Goal: Task Accomplishment & Management: Manage account settings

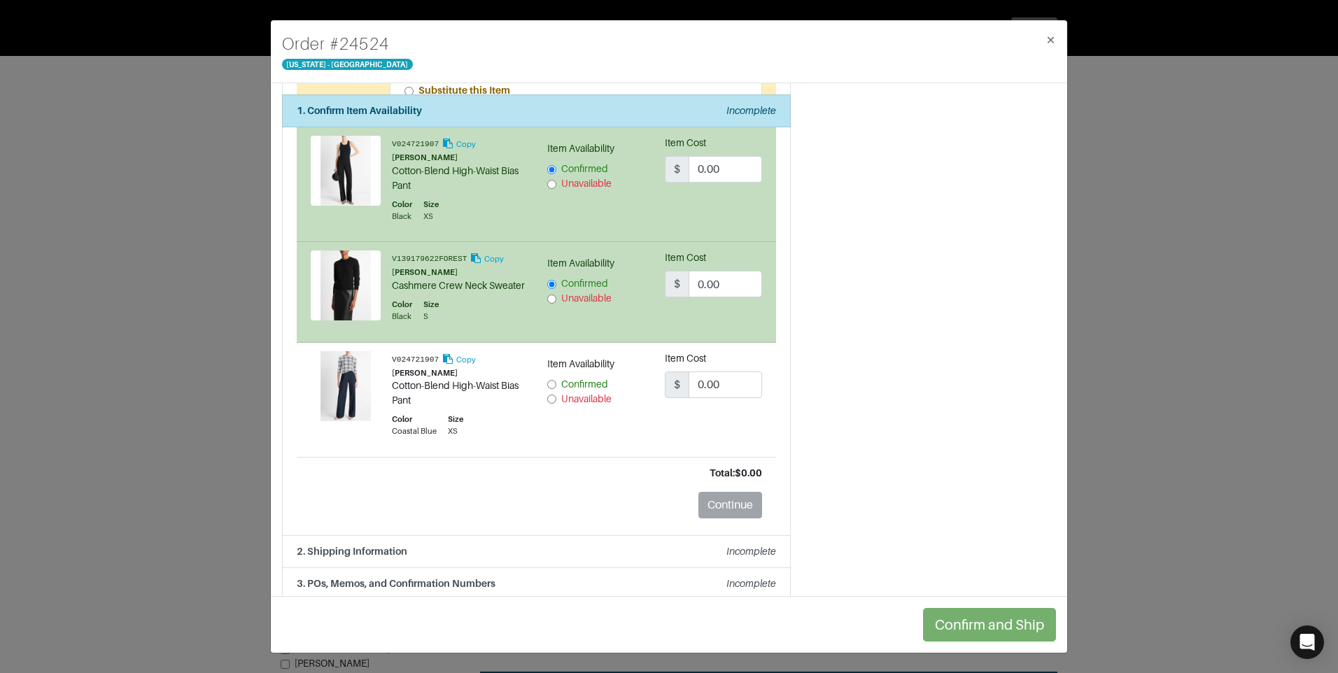
scroll to position [1387, 0]
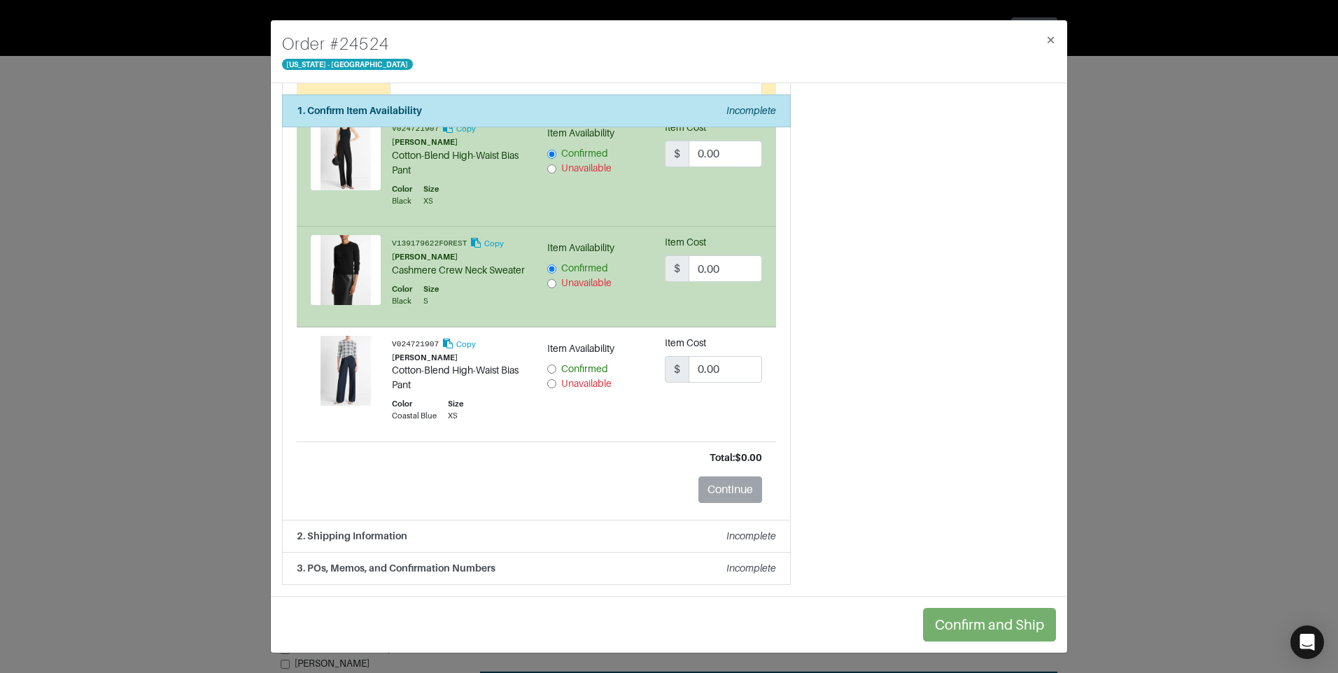
click at [547, 369] on input "Confirmed" at bounding box center [551, 369] width 9 height 9
radio input "true"
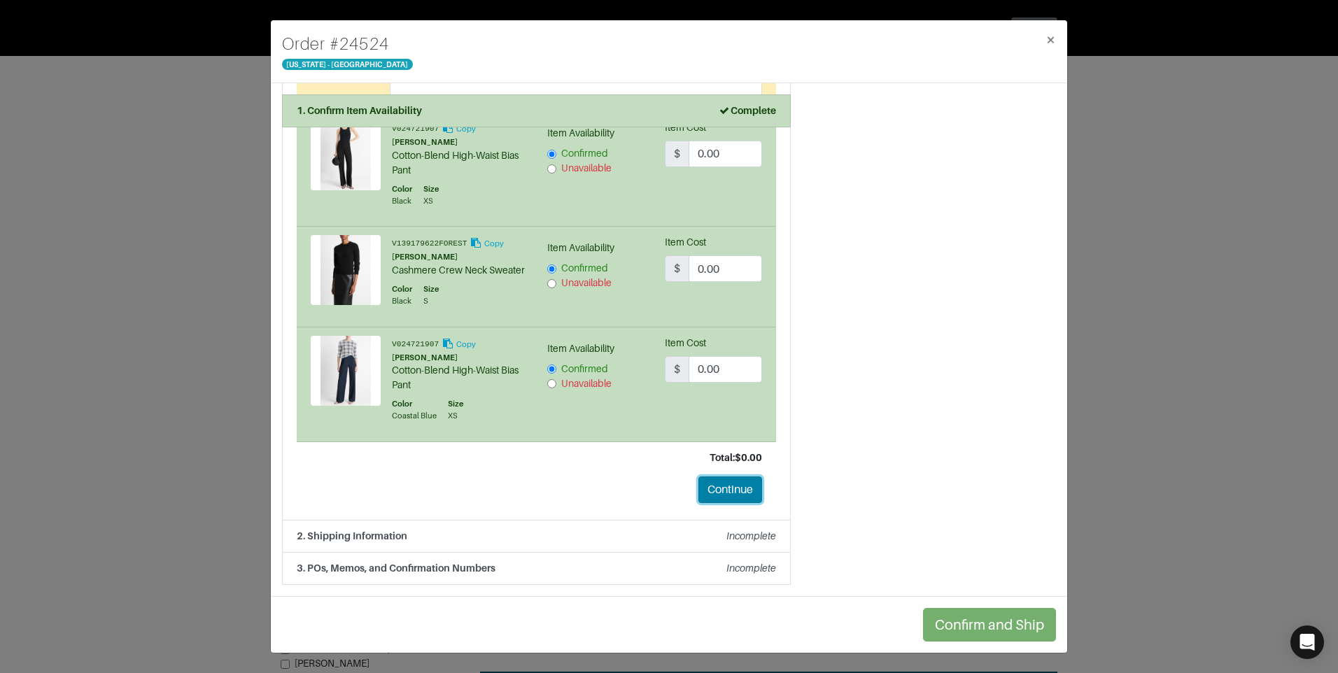
click at [735, 485] on button "Continue" at bounding box center [730, 490] width 64 height 27
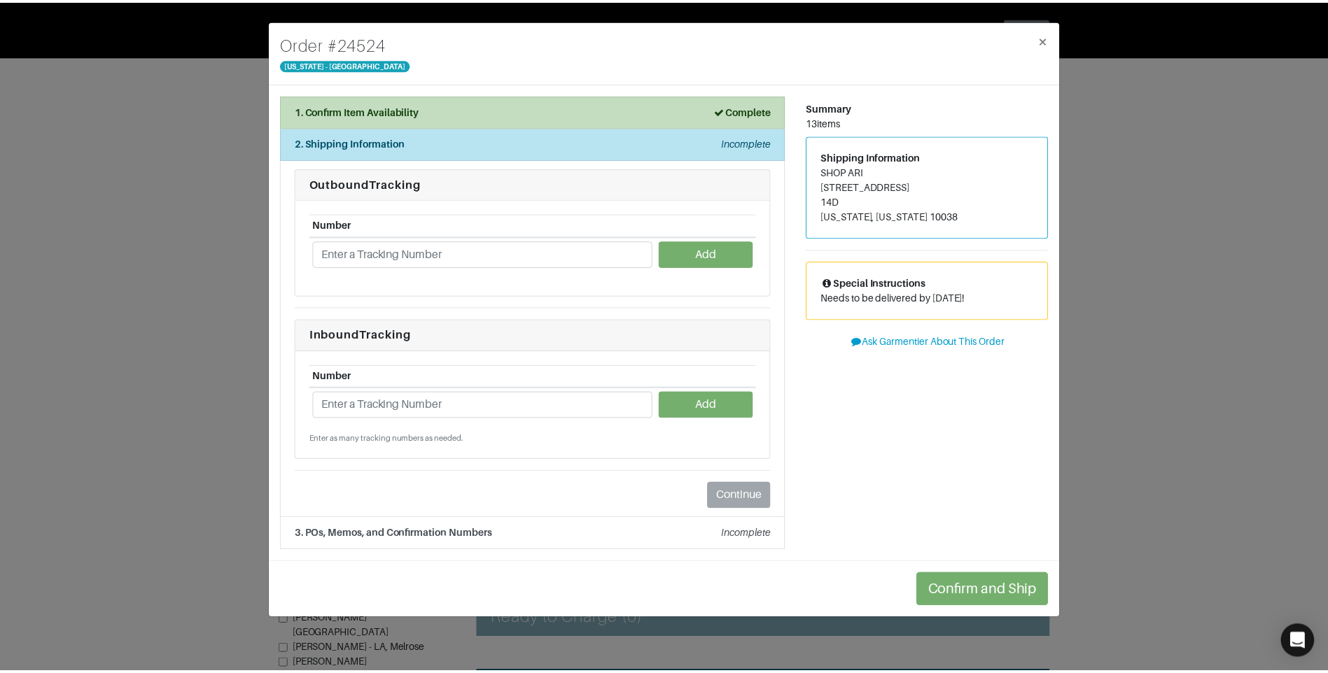
scroll to position [0, 0]
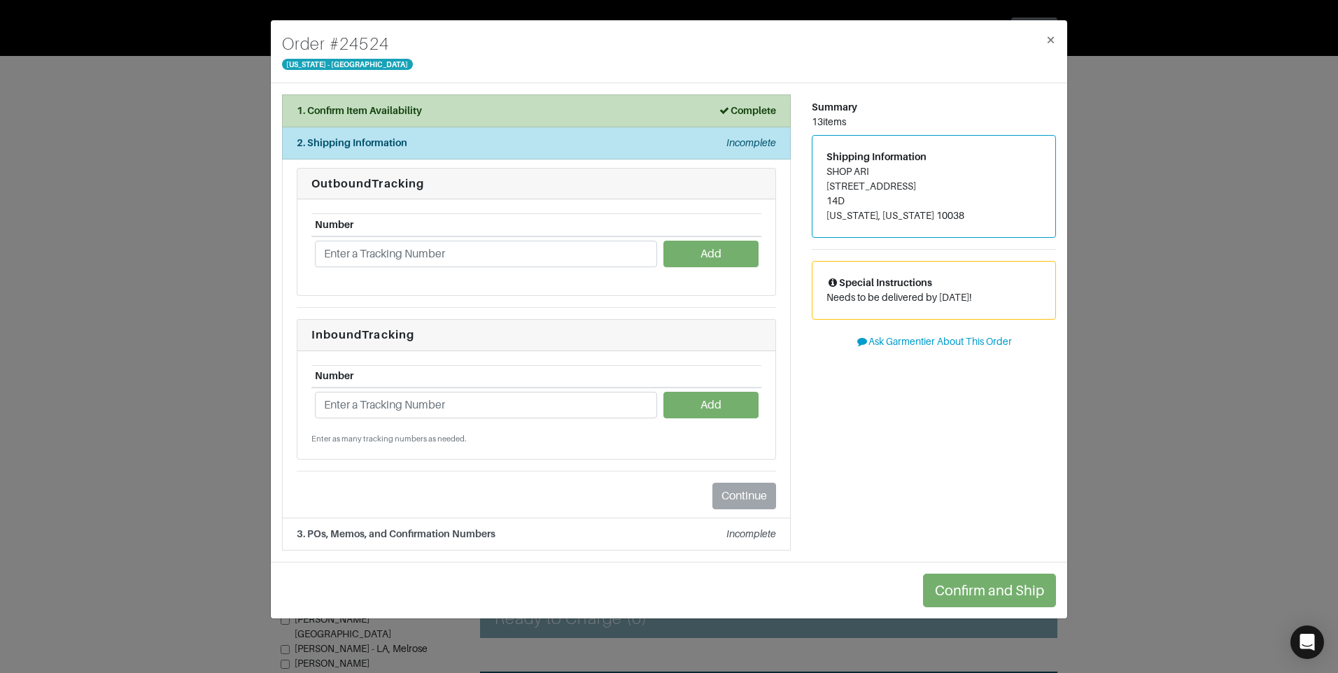
click at [1029, 609] on div "Confirm and Ship" at bounding box center [669, 590] width 796 height 57
click at [1052, 46] on span "×" at bounding box center [1051, 39] width 10 height 19
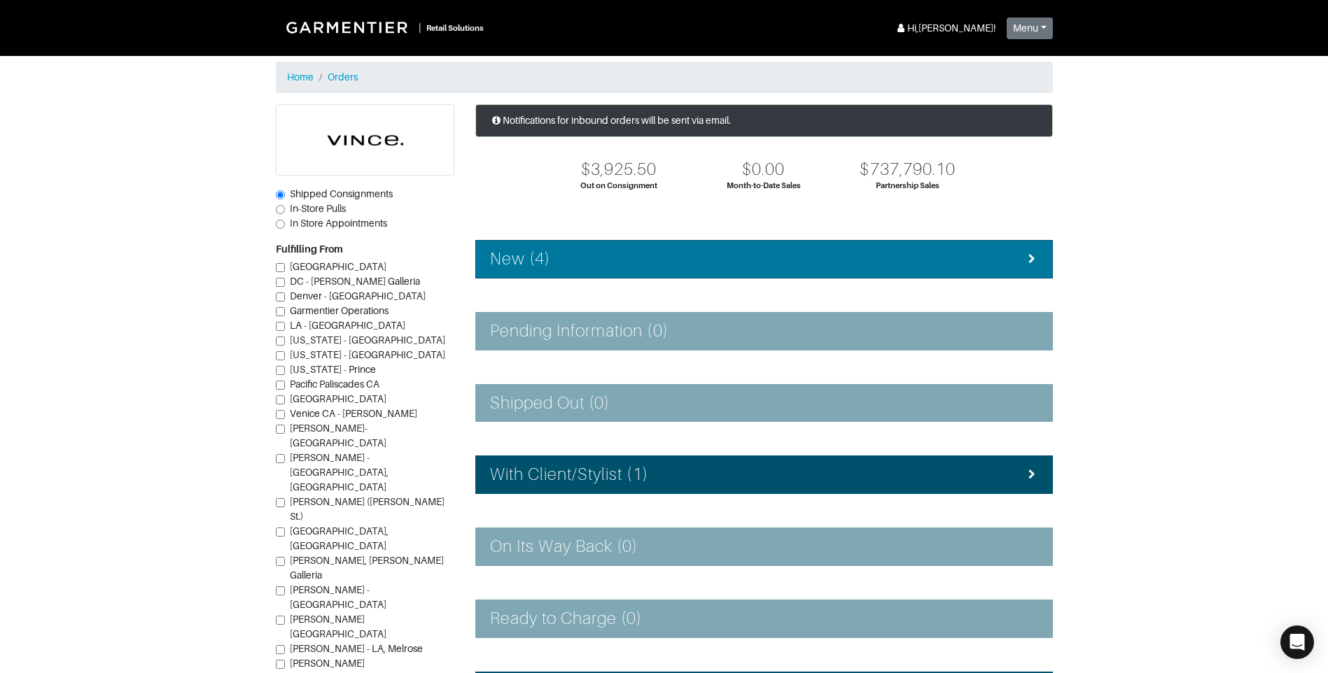
click at [592, 250] on div "New (4)" at bounding box center [764, 259] width 548 height 20
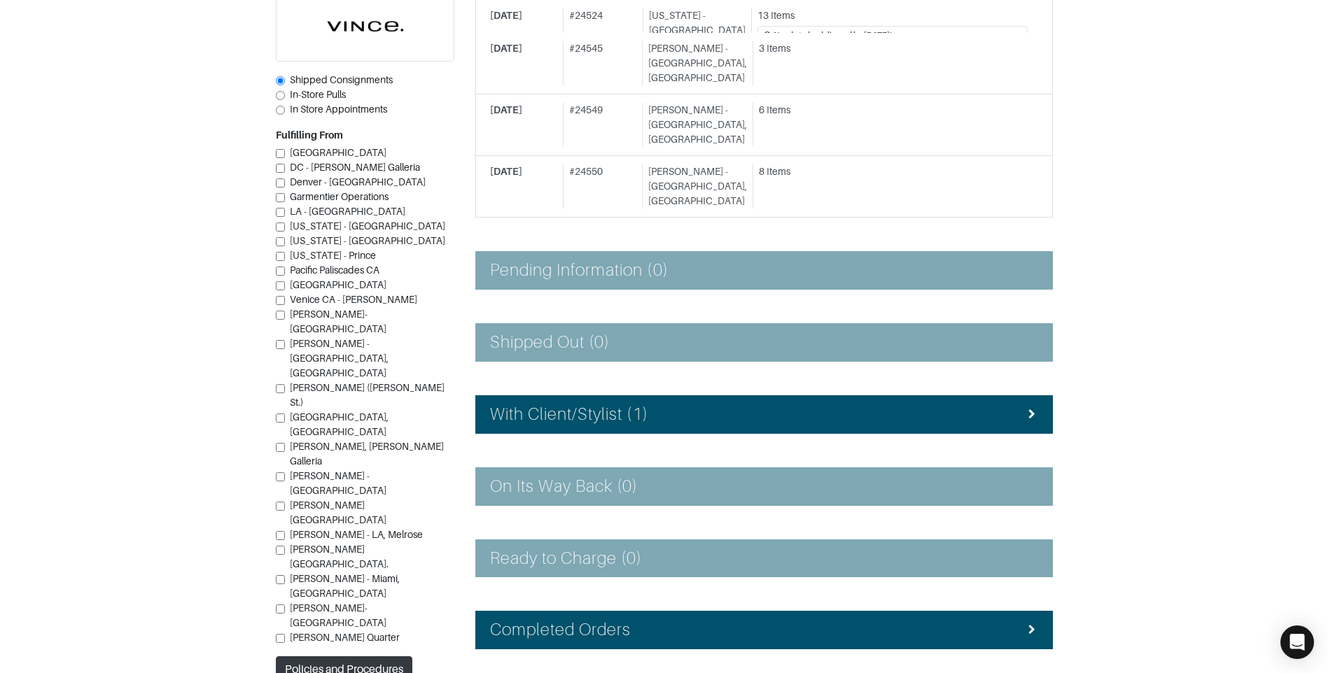
scroll to position [338, 0]
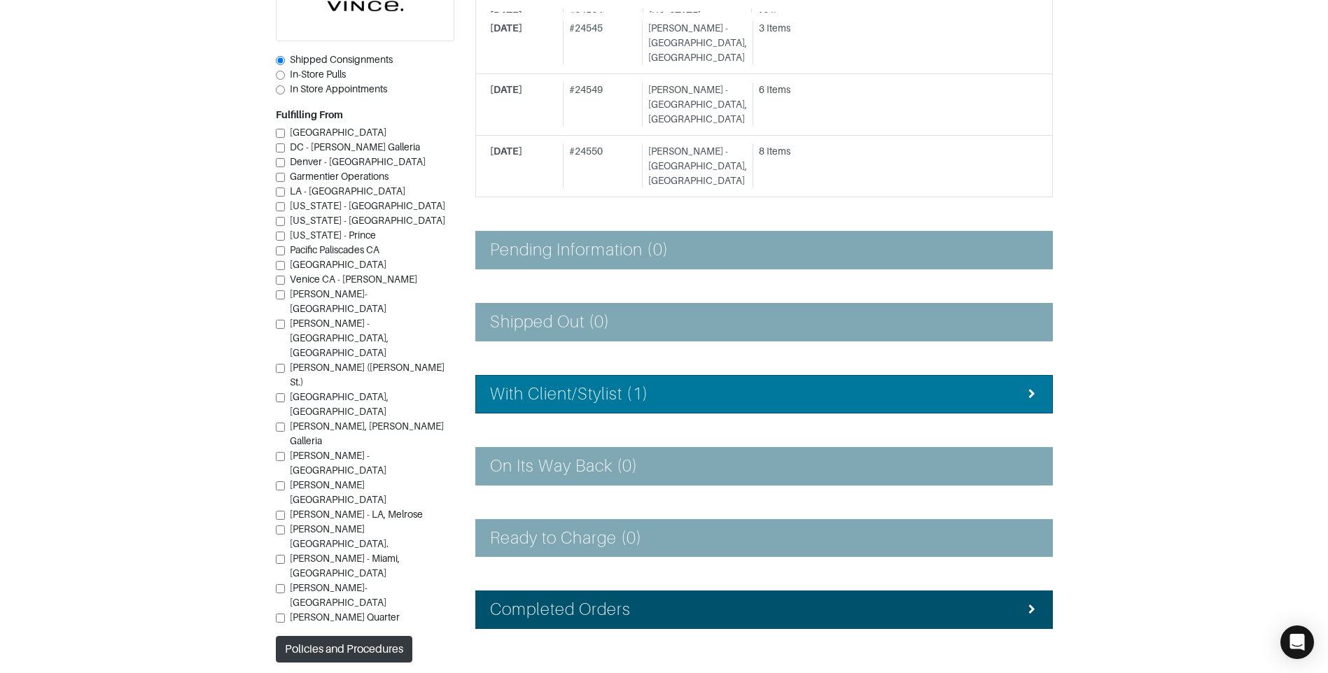
click at [678, 384] on div "With Client/Stylist (1)" at bounding box center [764, 394] width 548 height 20
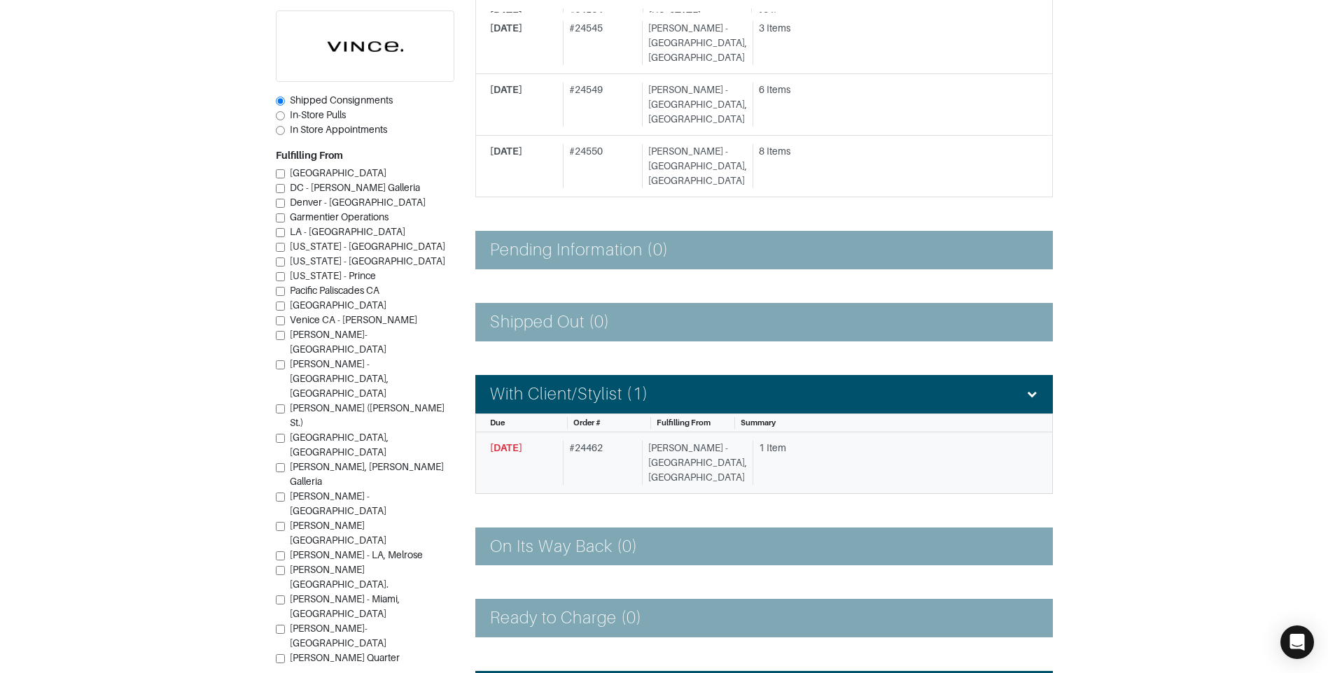
click at [659, 432] on link "[DATE] # 24462 [PERSON_NAME][GEOGRAPHIC_DATA], [GEOGRAPHIC_DATA] 1 Item" at bounding box center [763, 463] width 577 height 62
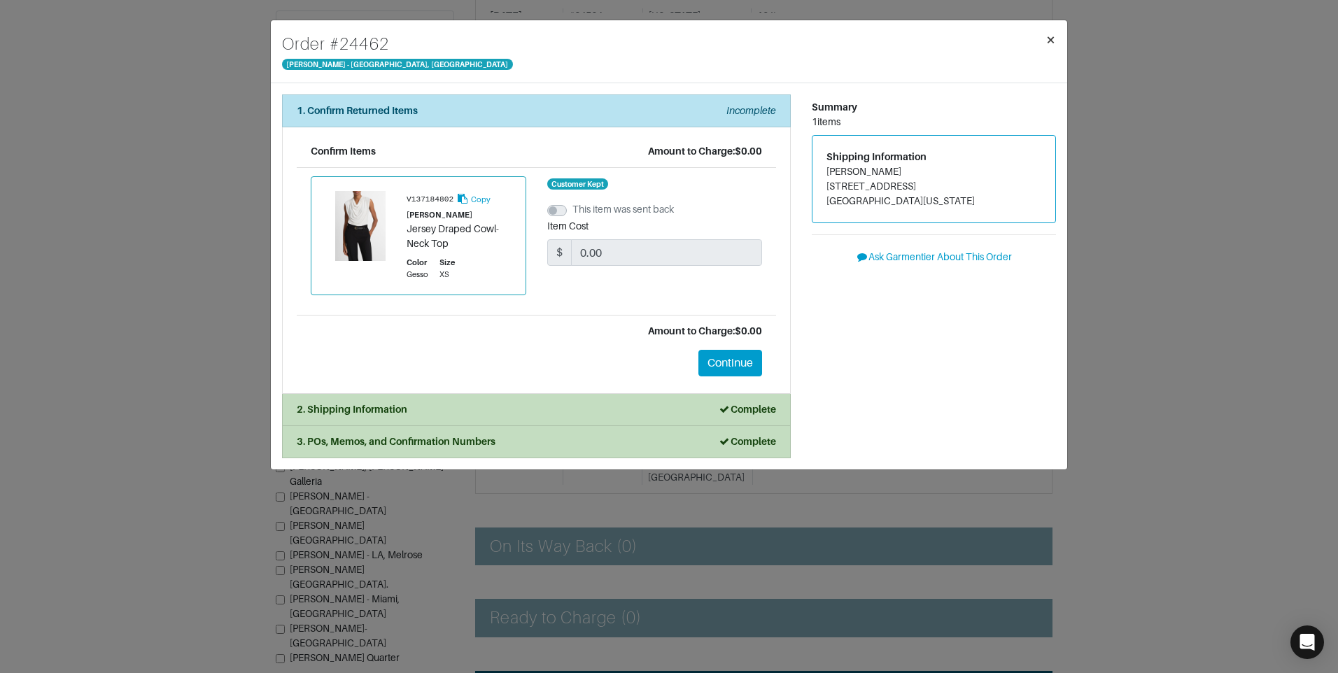
click at [1052, 41] on span "×" at bounding box center [1051, 39] width 10 height 19
